Goal: Task Accomplishment & Management: Use online tool/utility

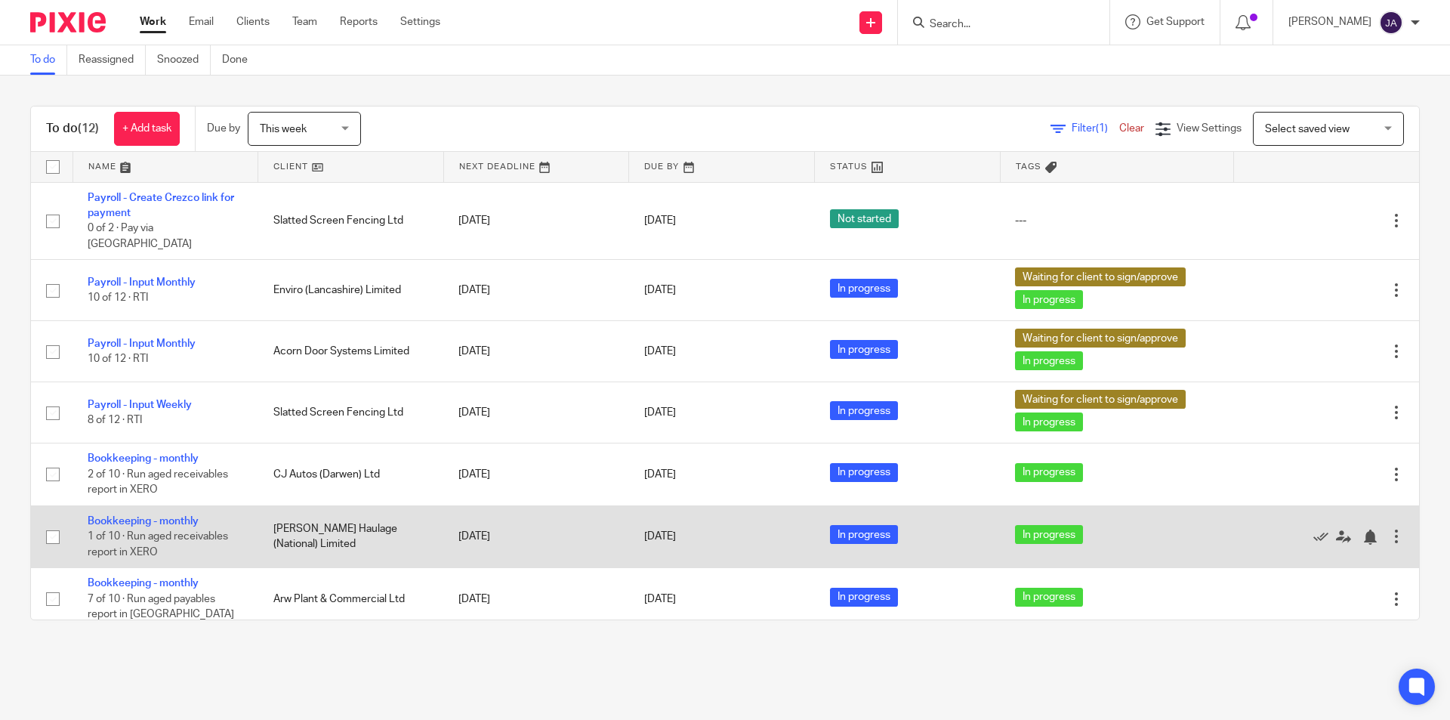
scroll to position [302, 0]
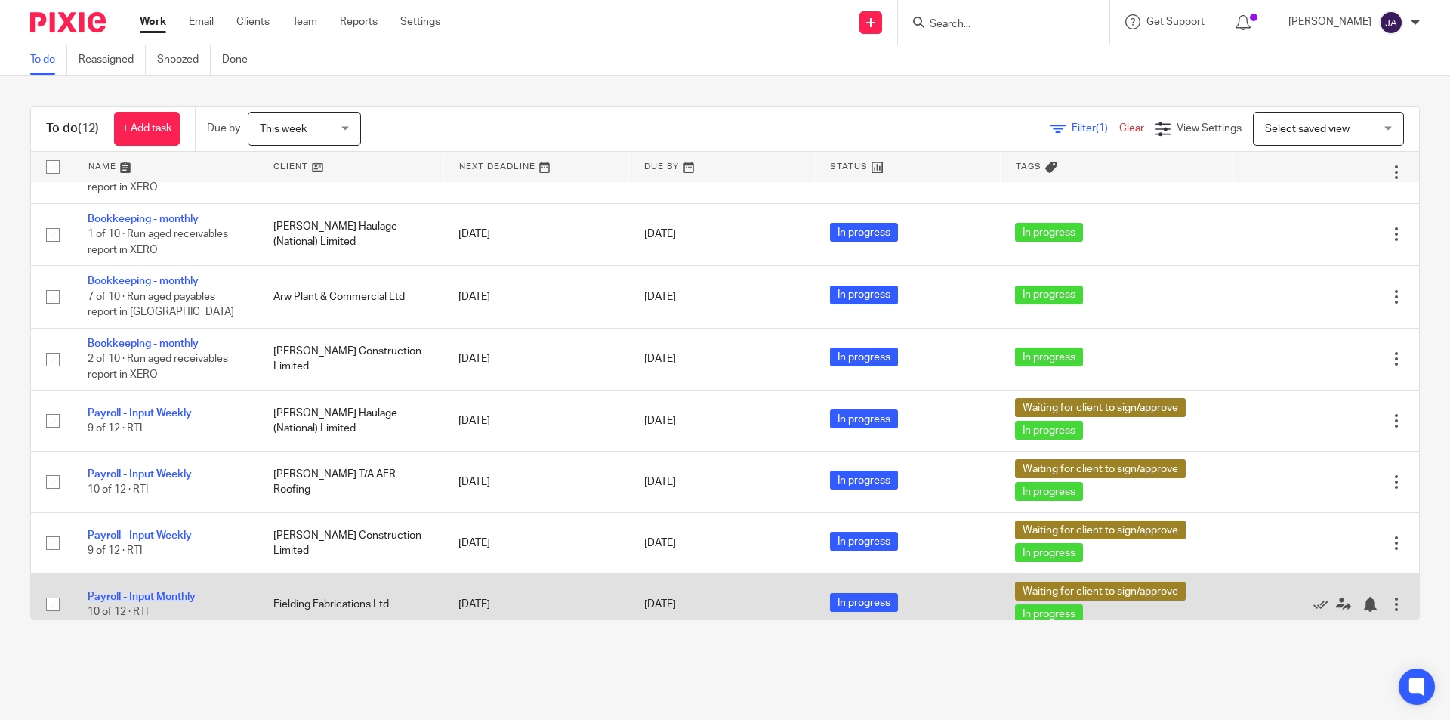
click at [153, 591] on link "Payroll - Input Monthly" at bounding box center [142, 596] width 108 height 11
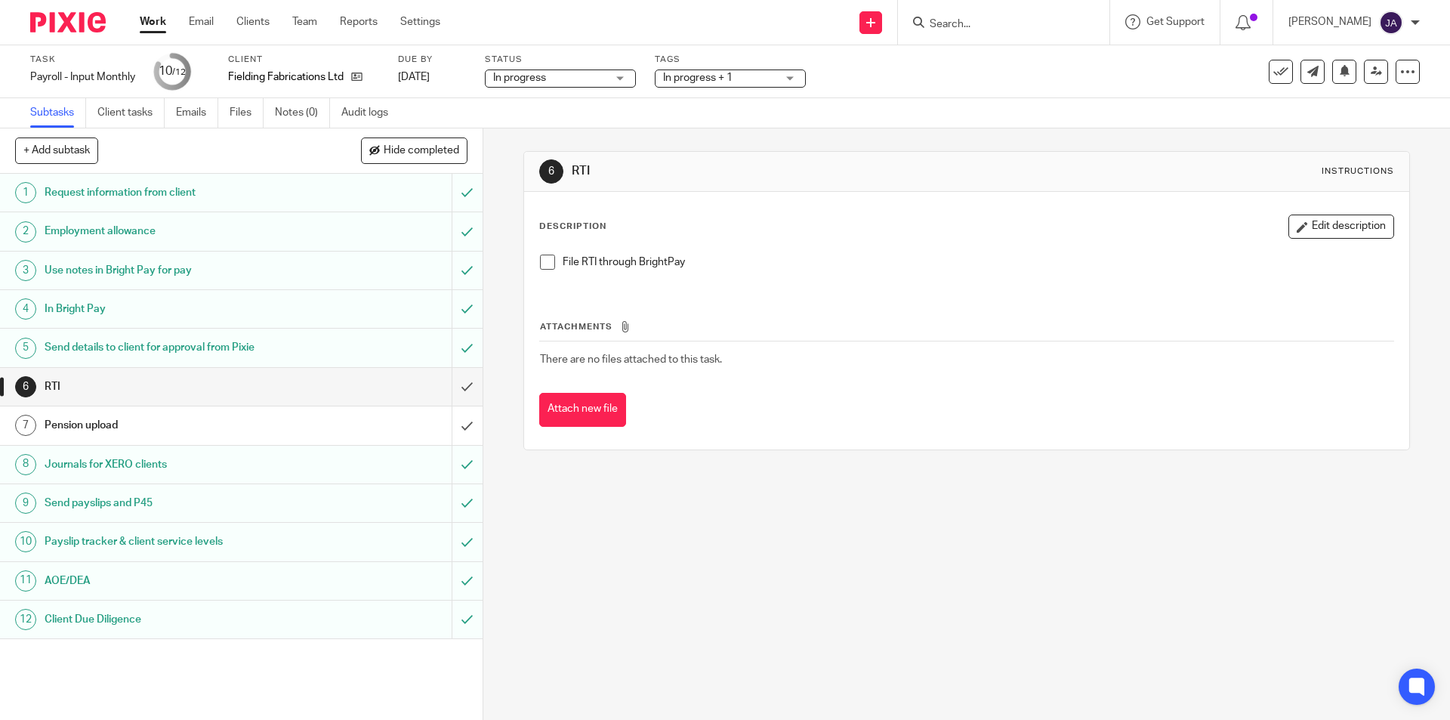
click at [789, 73] on div "In progress + 1" at bounding box center [730, 78] width 151 height 18
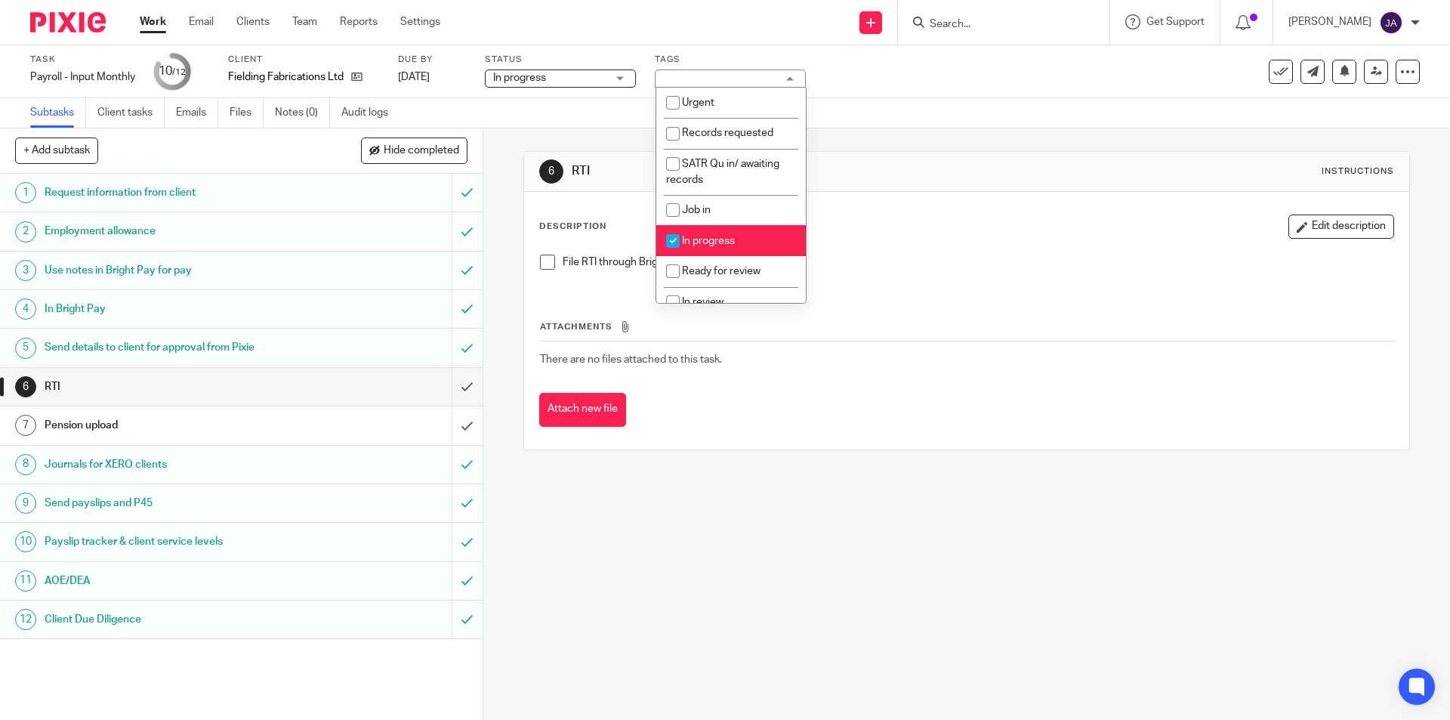
click at [743, 241] on li "In progress" at bounding box center [731, 240] width 150 height 31
checkbox input "false"
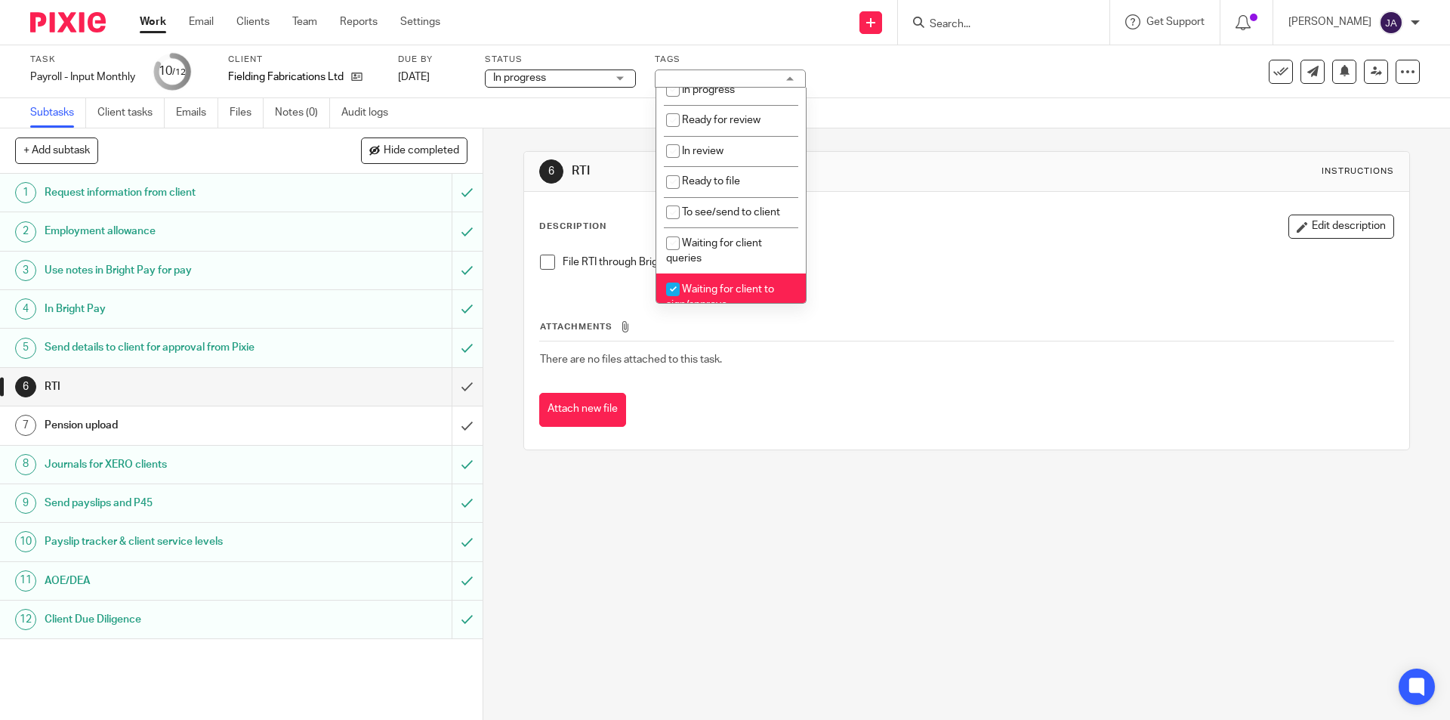
scroll to position [227, 0]
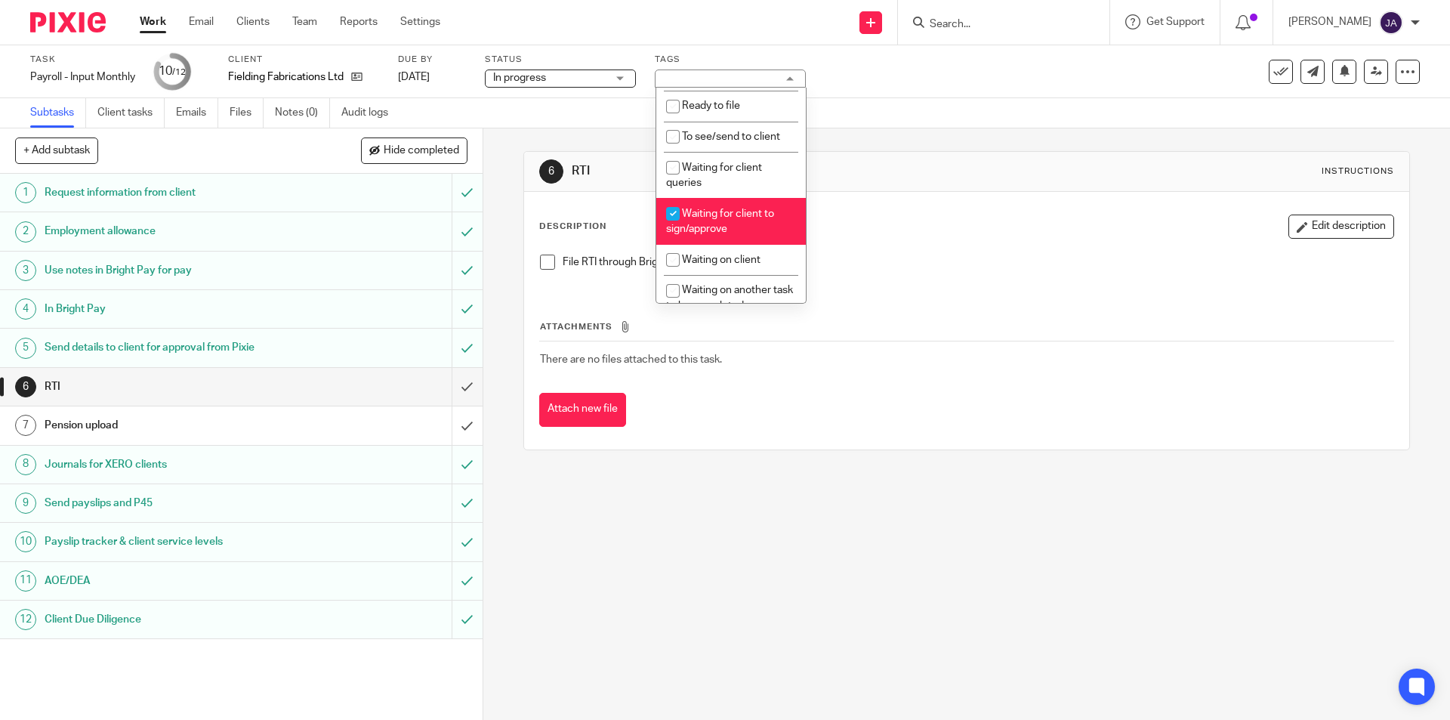
click at [740, 226] on li "Waiting for client to sign/approve" at bounding box center [731, 221] width 150 height 46
checkbox input "false"
drag, startPoint x: 496, startPoint y: 501, endPoint x: 493, endPoint y: 489, distance: 11.6
click at [496, 500] on div "6 RTI Instructions Description Edit description File RTI through BrightPay Atta…" at bounding box center [966, 423] width 967 height 591
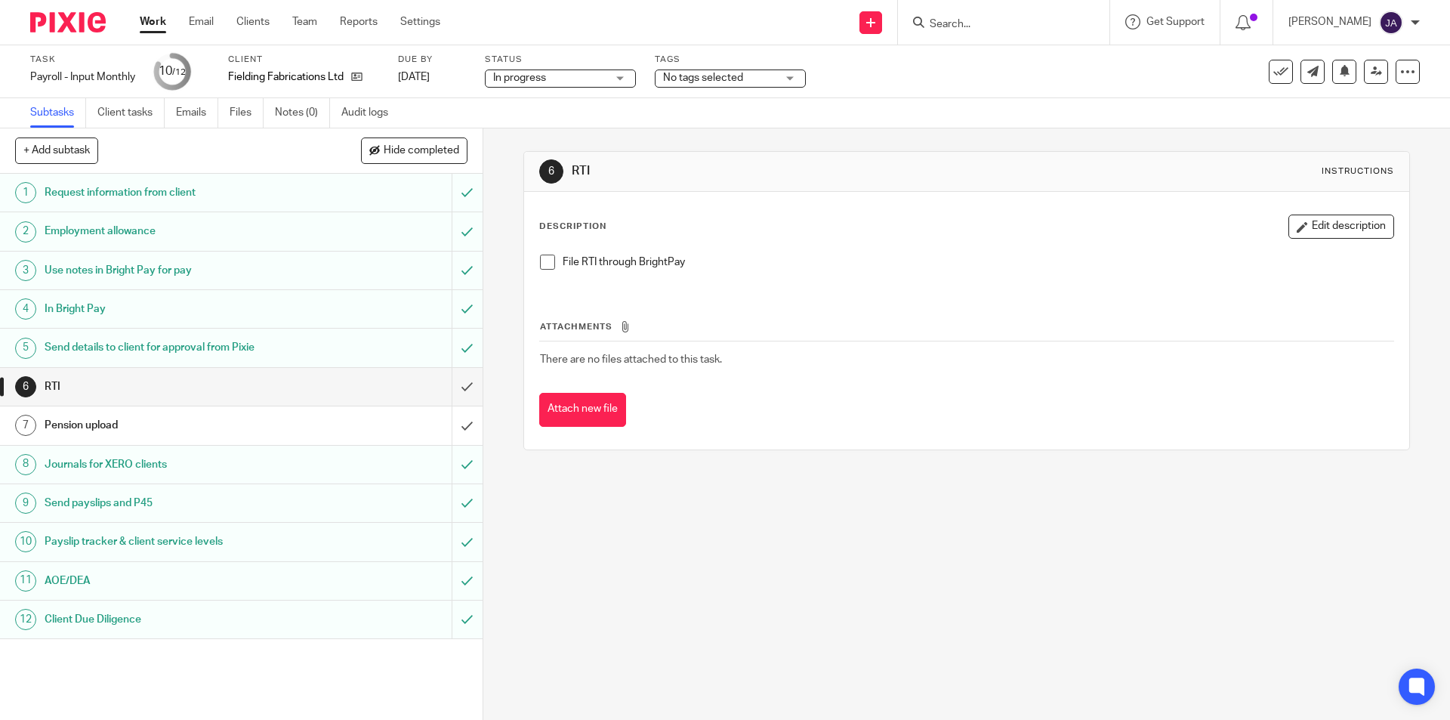
click at [540, 261] on span at bounding box center [547, 262] width 15 height 15
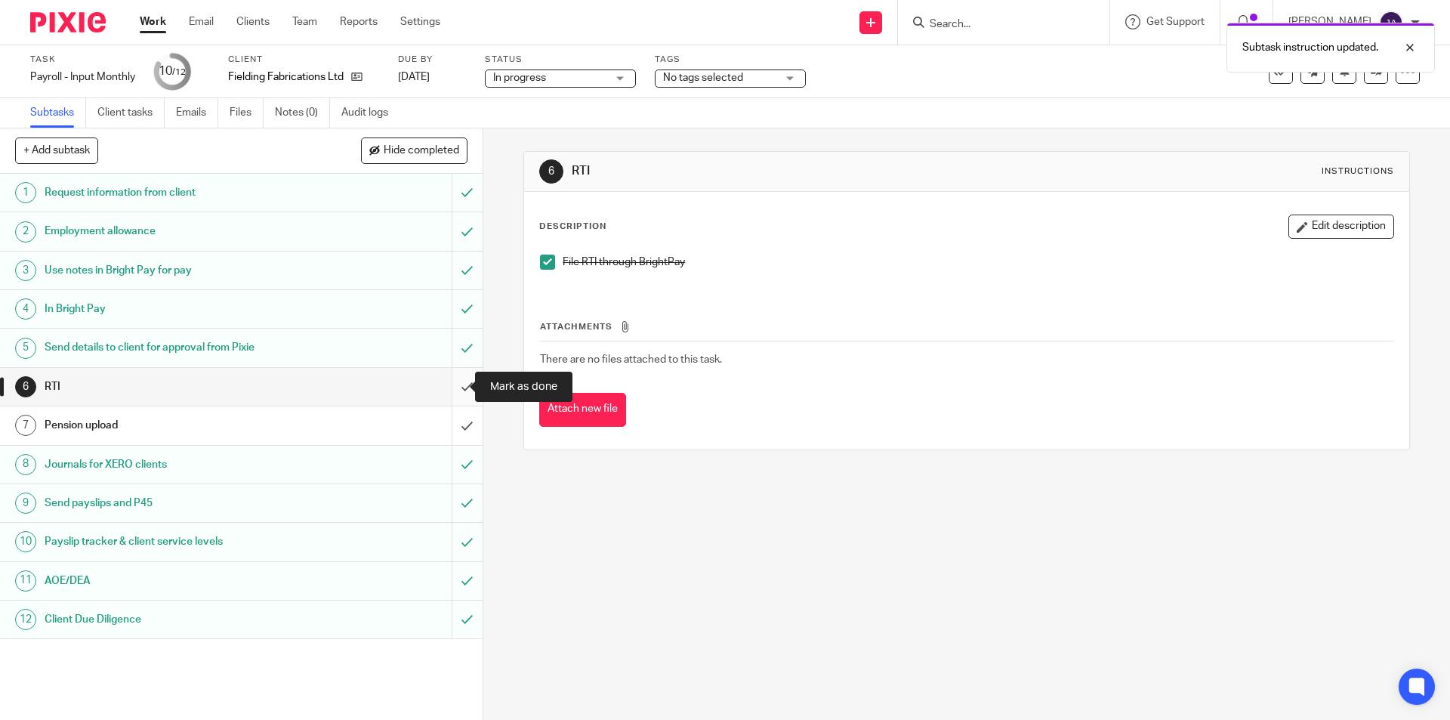
click at [455, 381] on input "submit" at bounding box center [241, 387] width 483 height 38
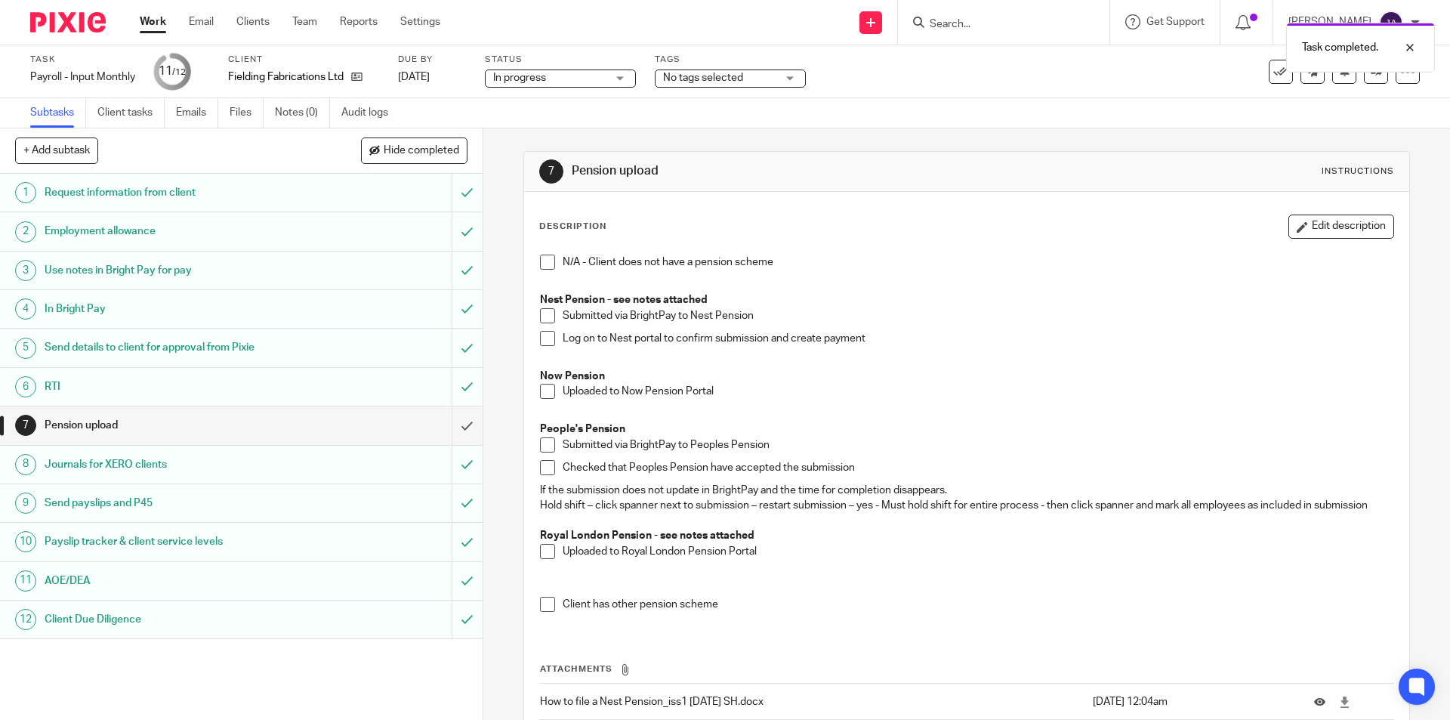
click at [543, 325] on li "Submitted via BrightPay to Nest Pension" at bounding box center [966, 319] width 853 height 23
click at [543, 312] on span at bounding box center [547, 315] width 15 height 15
click at [540, 342] on span at bounding box center [547, 338] width 15 height 15
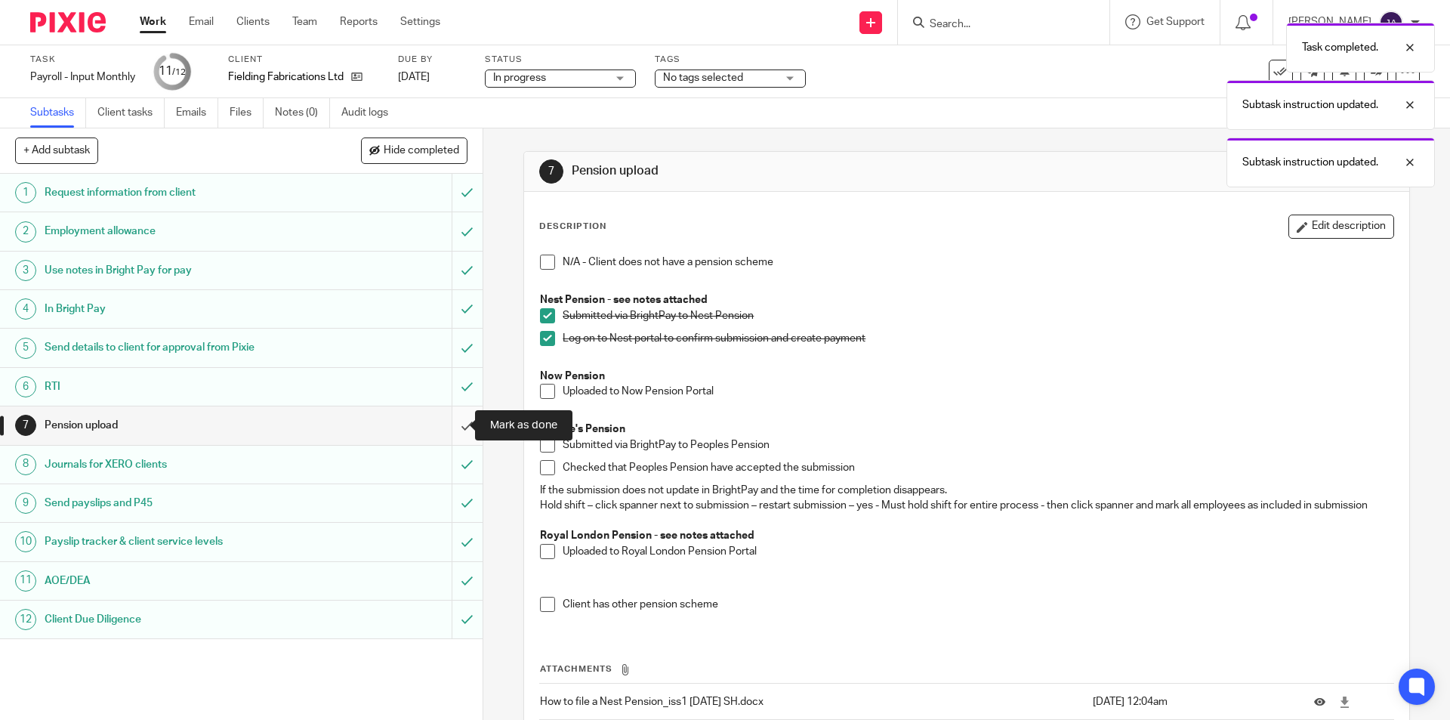
click at [446, 423] on input "submit" at bounding box center [241, 425] width 483 height 38
